Goal: Information Seeking & Learning: Find specific fact

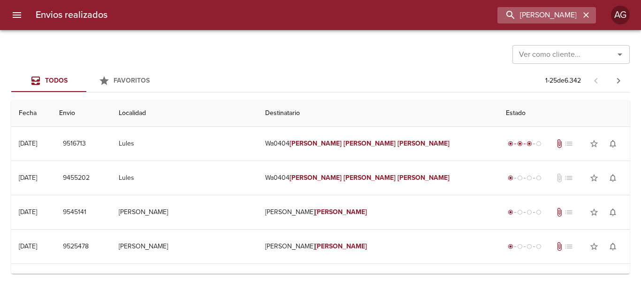
click at [504, 20] on input "[PERSON_NAME] [PERSON_NAME]" at bounding box center [539, 15] width 83 height 16
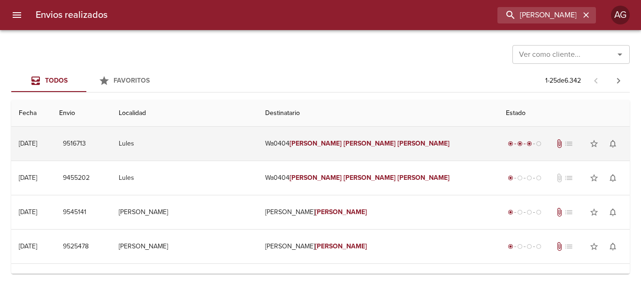
click at [339, 135] on td "Wa0404 [PERSON_NAME] [PERSON_NAME]" at bounding box center [378, 144] width 241 height 34
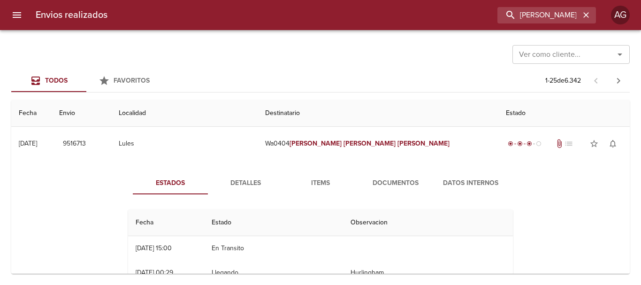
drag, startPoint x: 253, startPoint y: 180, endPoint x: 318, endPoint y: 201, distance: 68.4
click at [253, 180] on span "Detalles" at bounding box center [246, 183] width 64 height 12
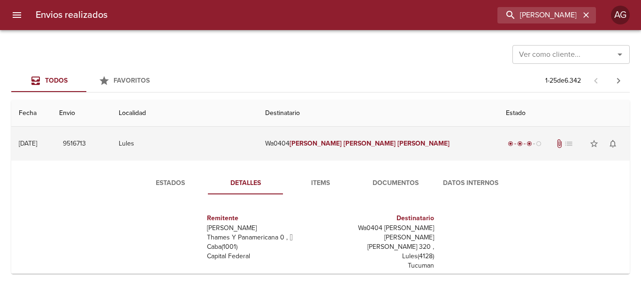
click at [330, 148] on td "Wa0404 [PERSON_NAME] [PERSON_NAME]" at bounding box center [378, 144] width 241 height 34
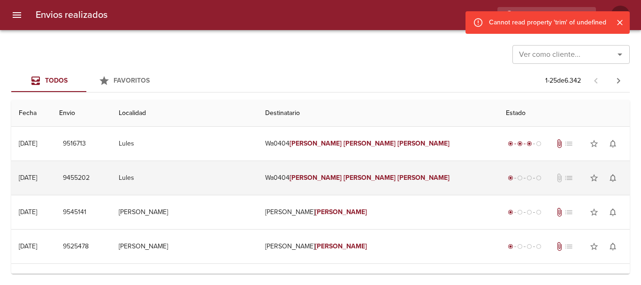
click at [333, 180] on td "Wa0404 [PERSON_NAME] [PERSON_NAME]" at bounding box center [378, 178] width 241 height 34
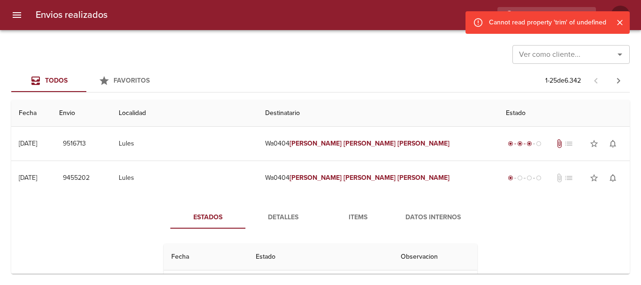
drag, startPoint x: 292, startPoint y: 214, endPoint x: 336, endPoint y: 226, distance: 45.2
click at [294, 213] on span "Detalles" at bounding box center [283, 218] width 64 height 12
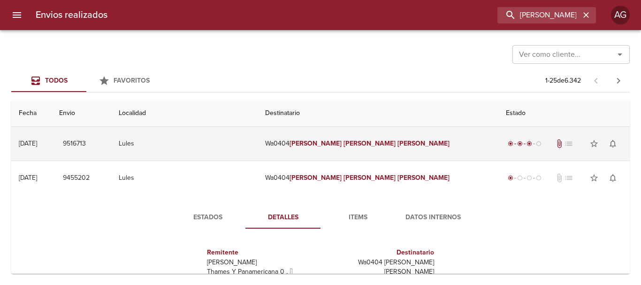
click at [363, 147] on em "[PERSON_NAME]" at bounding box center [370, 143] width 52 height 8
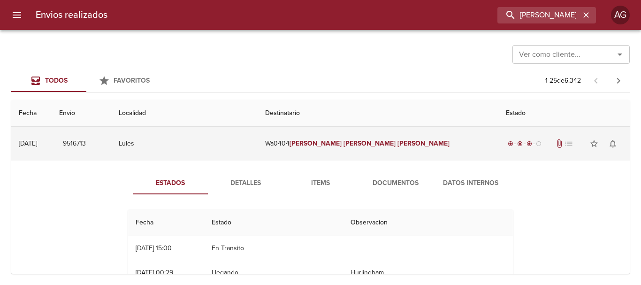
click at [363, 147] on em "[PERSON_NAME]" at bounding box center [370, 143] width 52 height 8
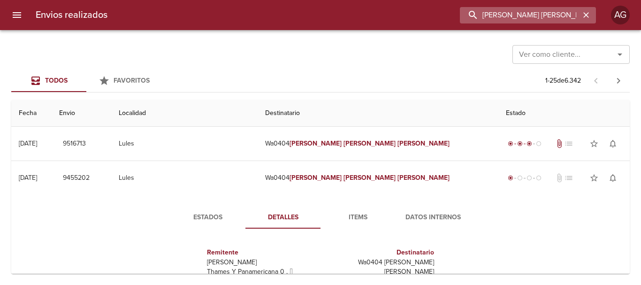
click at [544, 10] on input "[PERSON_NAME] [PERSON_NAME]" at bounding box center [520, 15] width 120 height 16
click at [544, 10] on input "9516713" at bounding box center [520, 15] width 120 height 16
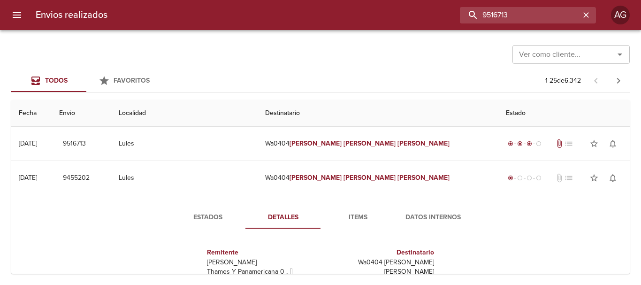
type input "9516713"
